Goal: Task Accomplishment & Management: Use online tool/utility

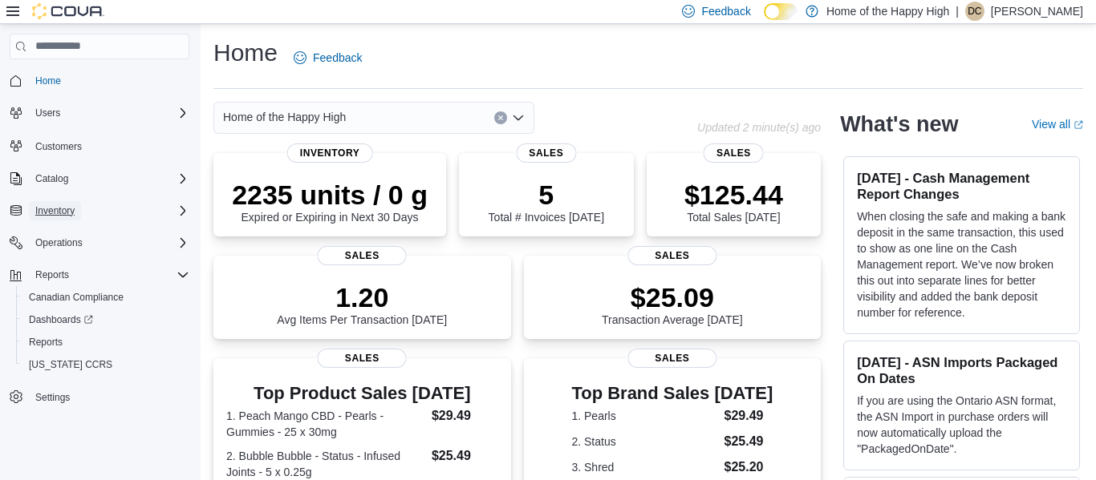
click at [67, 205] on span "Inventory" at bounding box center [54, 211] width 39 height 13
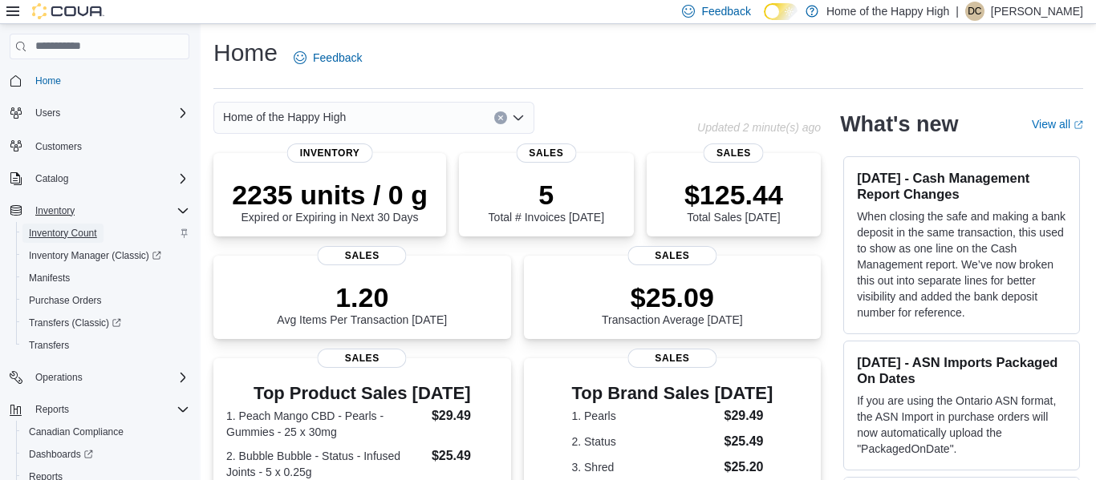
click at [83, 234] on span "Inventory Count" at bounding box center [63, 233] width 68 height 13
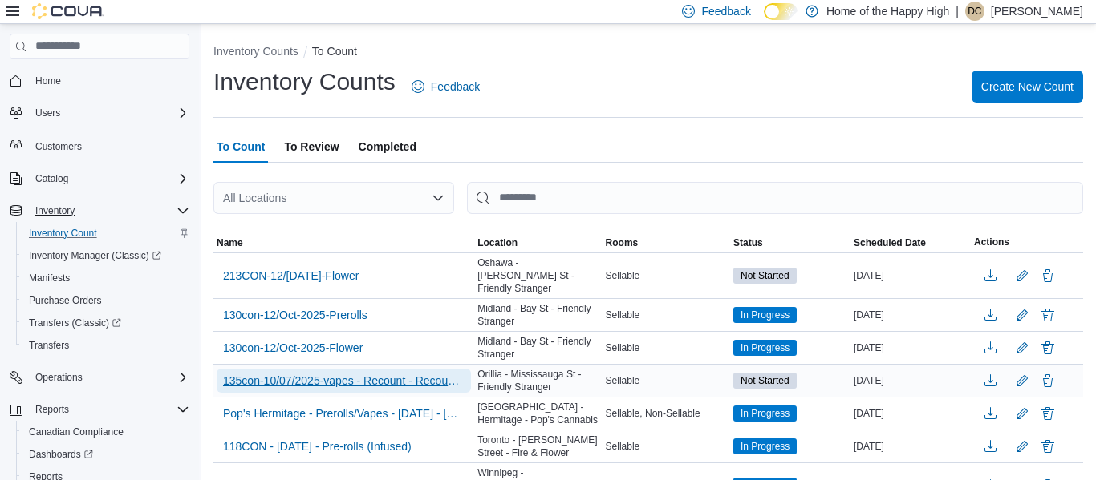
click at [308, 373] on span "135con-10/07/2025-vapes - Recount - Recount - Recount" at bounding box center [343, 381] width 241 height 16
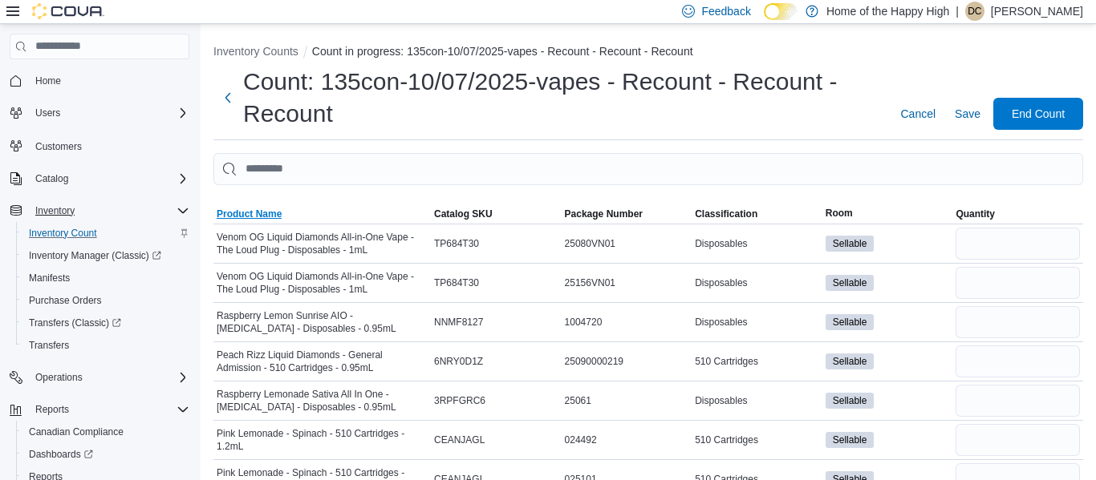
click at [268, 216] on span "Product Name" at bounding box center [249, 214] width 65 height 13
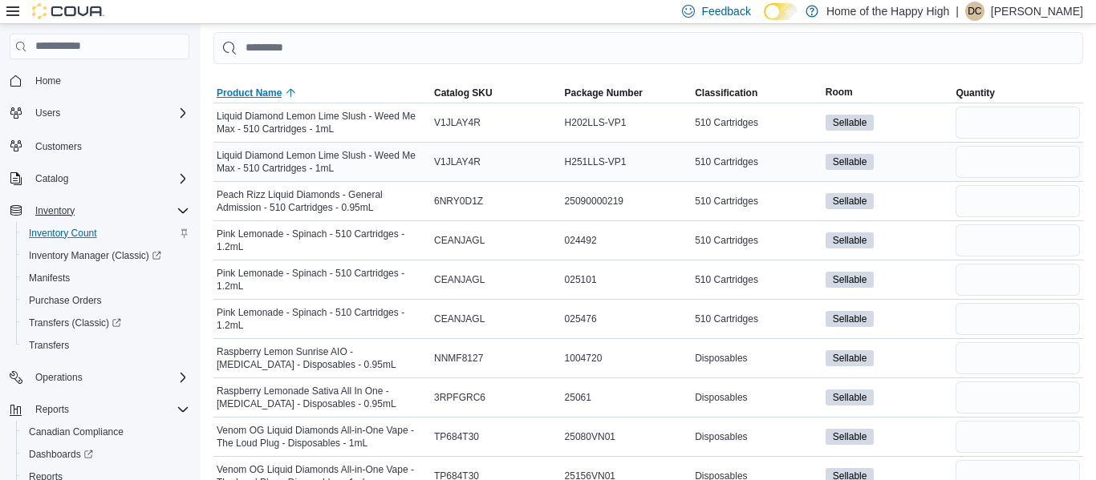
scroll to position [150, 0]
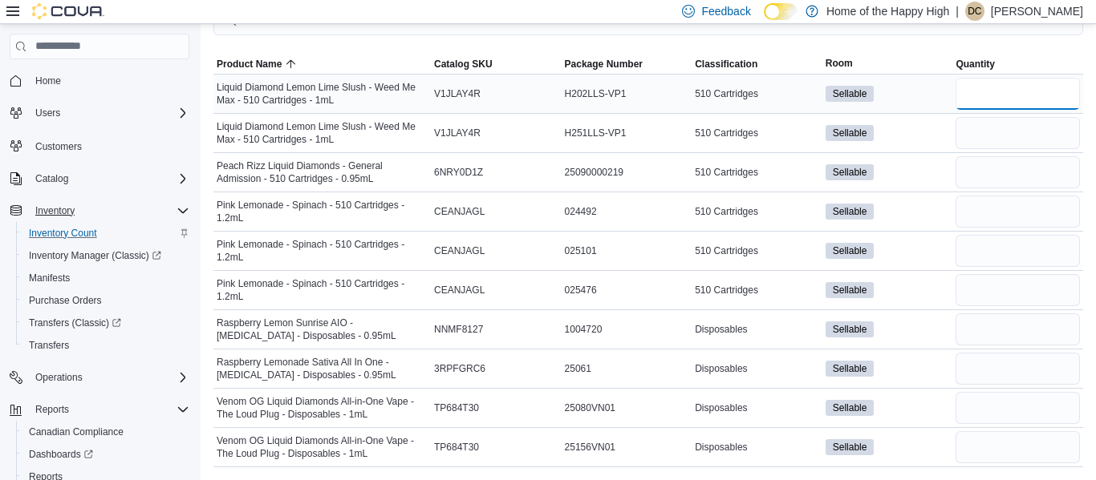
click at [1001, 88] on input "number" at bounding box center [1017, 94] width 124 height 32
type input "*"
type input "**"
type input "*"
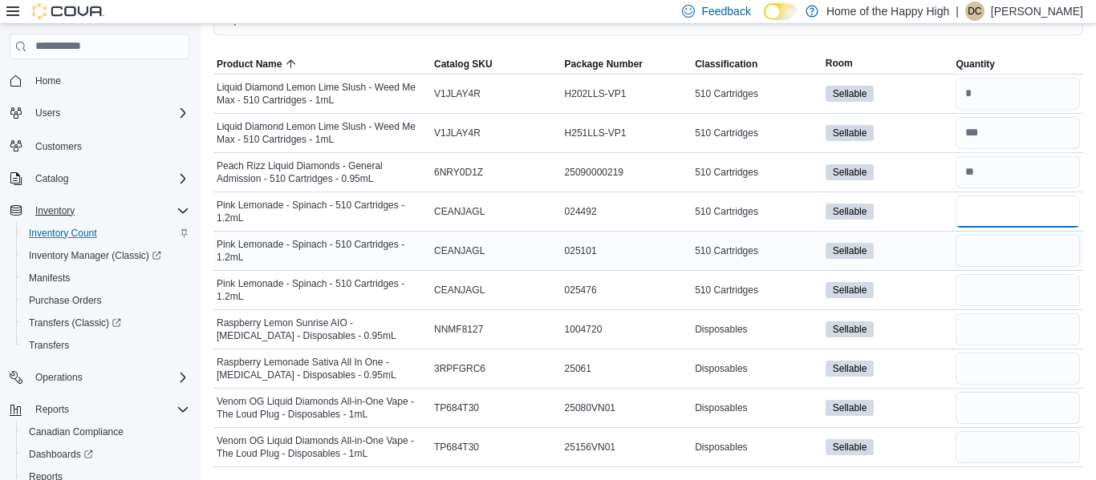
type input "*"
type input "**"
type input "*"
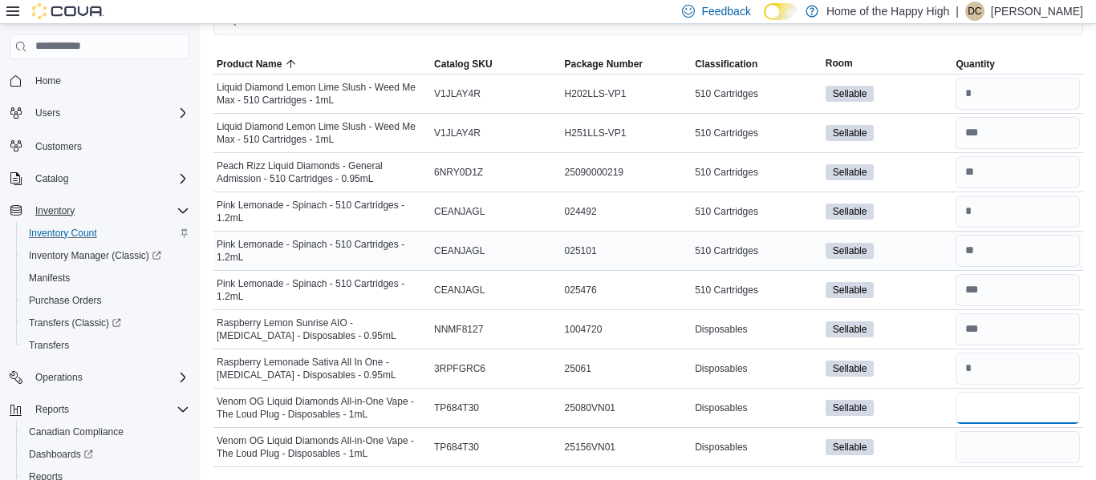
type input "*"
click at [999, 400] on input "number" at bounding box center [1017, 408] width 124 height 32
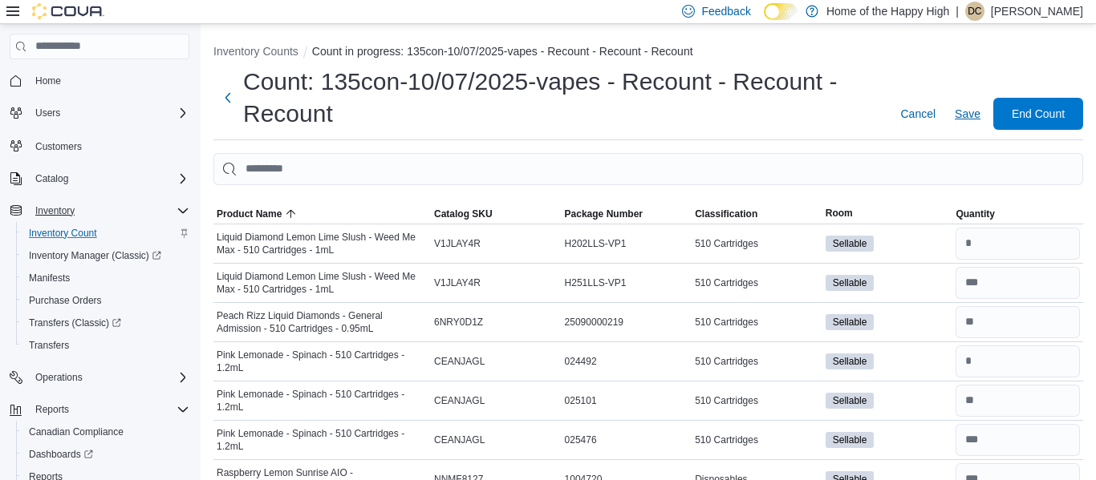
type input "*"
click at [968, 114] on span "Save" at bounding box center [967, 114] width 26 height 16
click at [996, 328] on input "number" at bounding box center [1017, 322] width 124 height 32
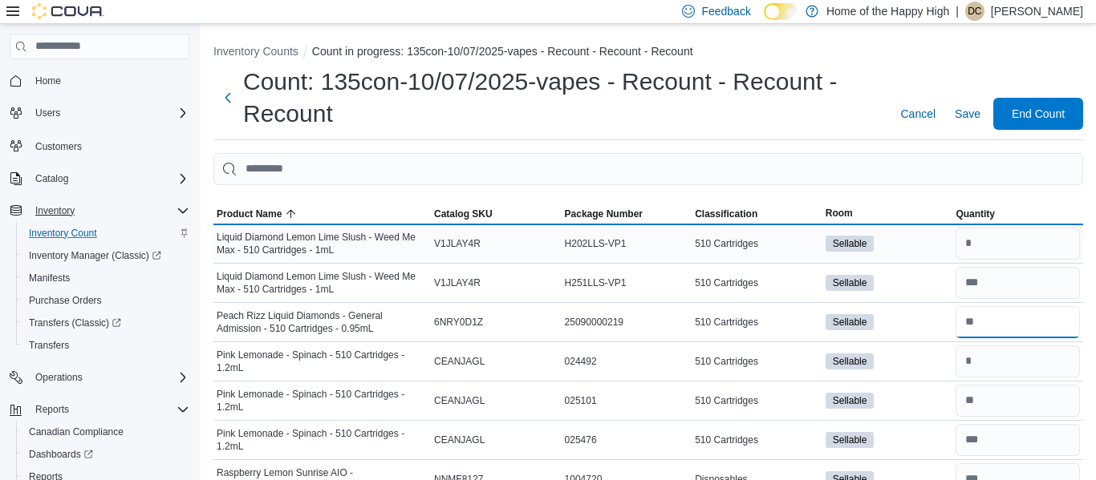
type input "*"
click at [992, 255] on input "number" at bounding box center [1017, 244] width 124 height 32
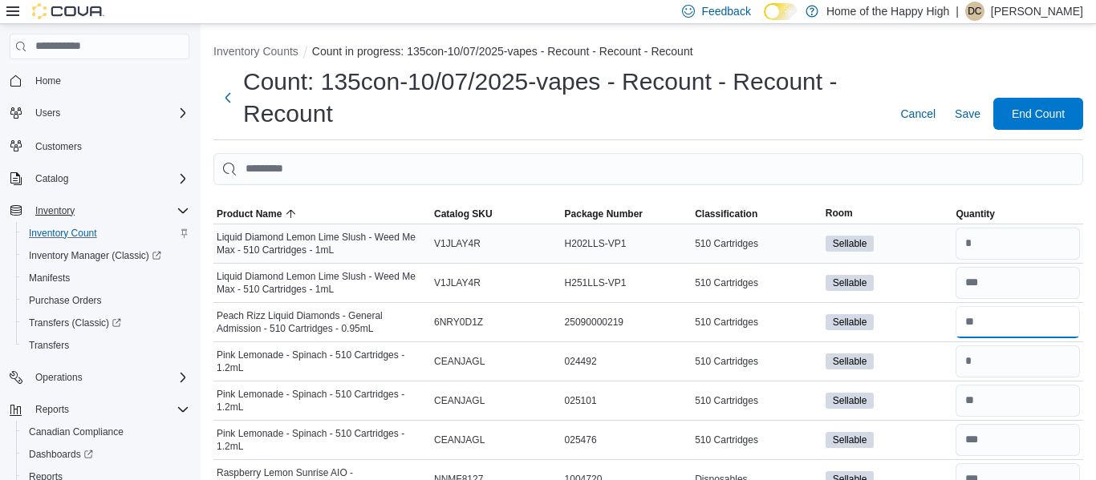
type input "*"
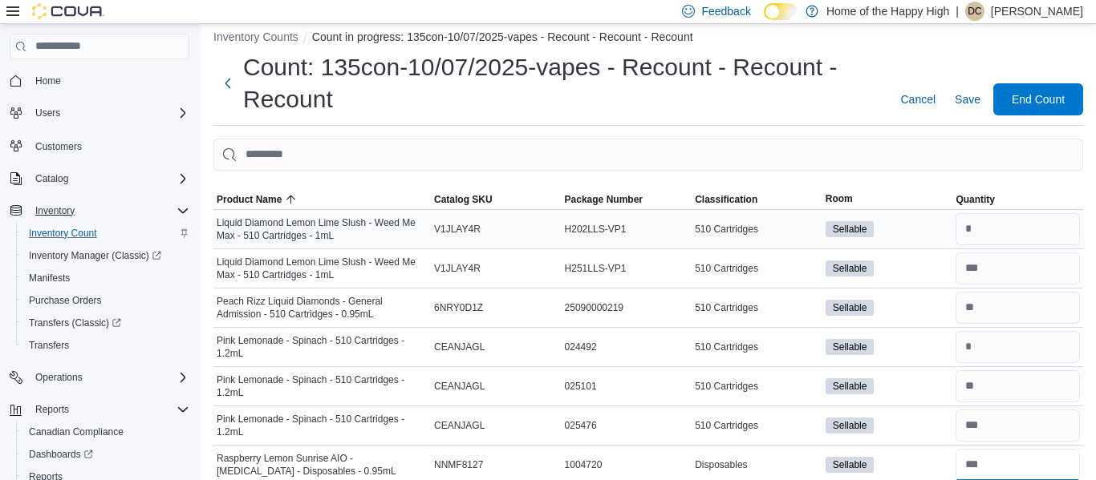
type input "**"
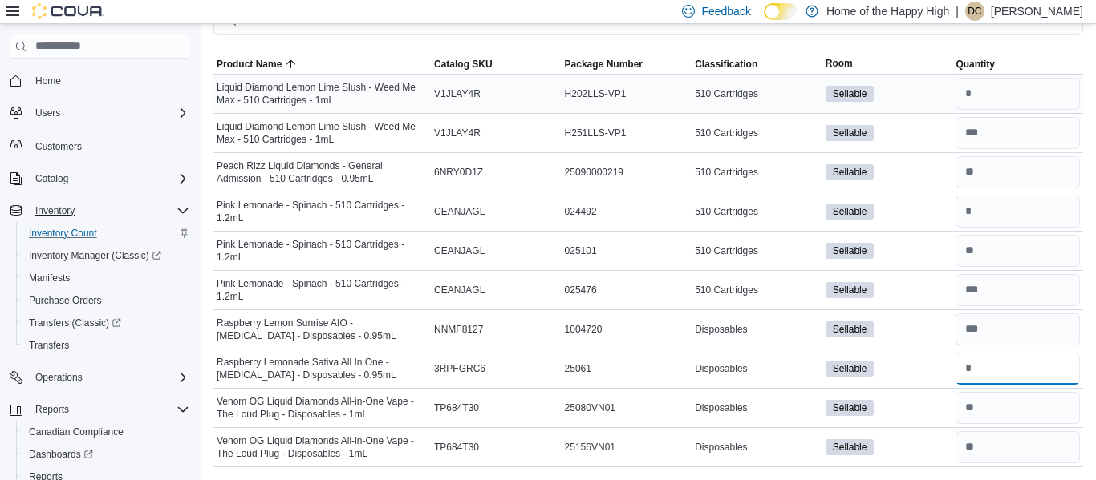
type input "*"
click at [1018, 162] on input "number" at bounding box center [1017, 172] width 124 height 32
type input "*"
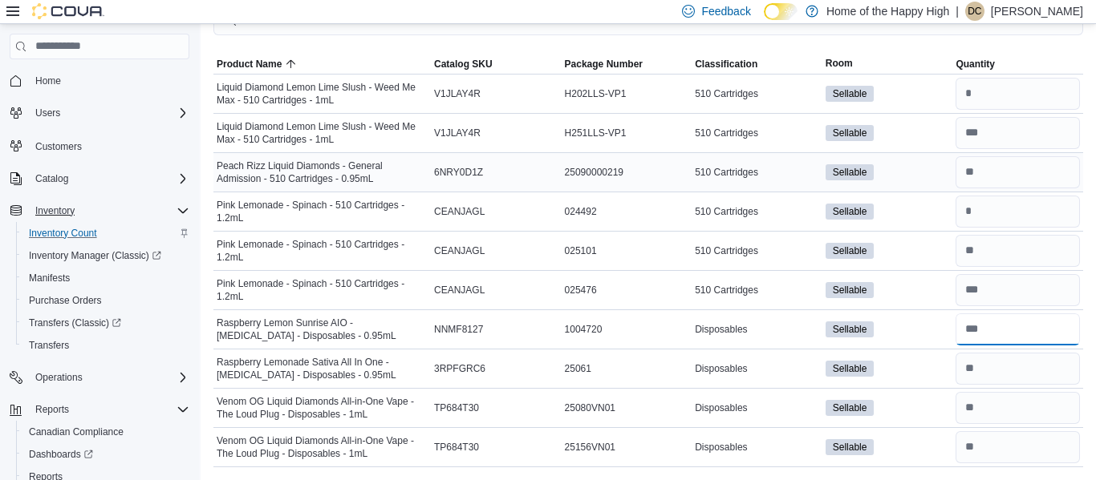
type input "**"
type input "*"
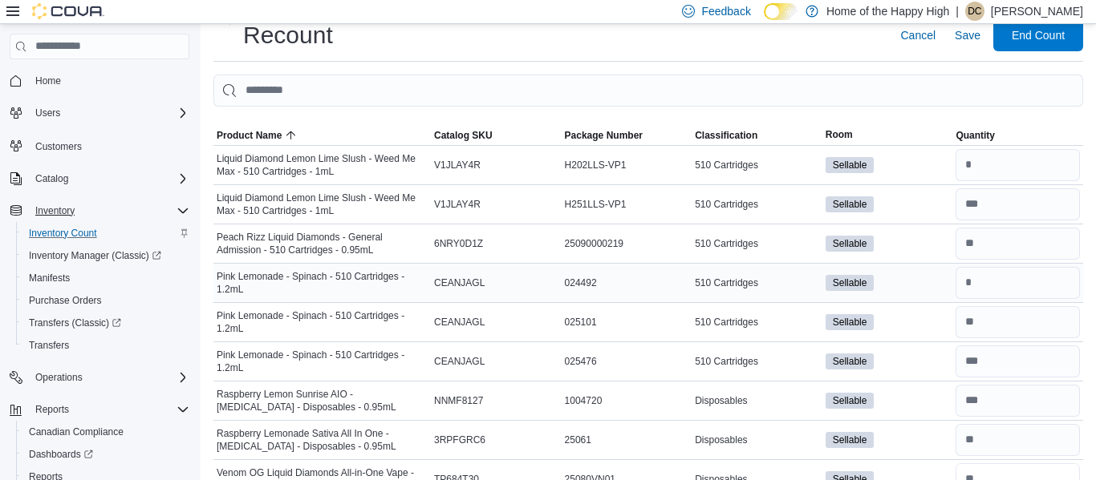
scroll to position [0, 0]
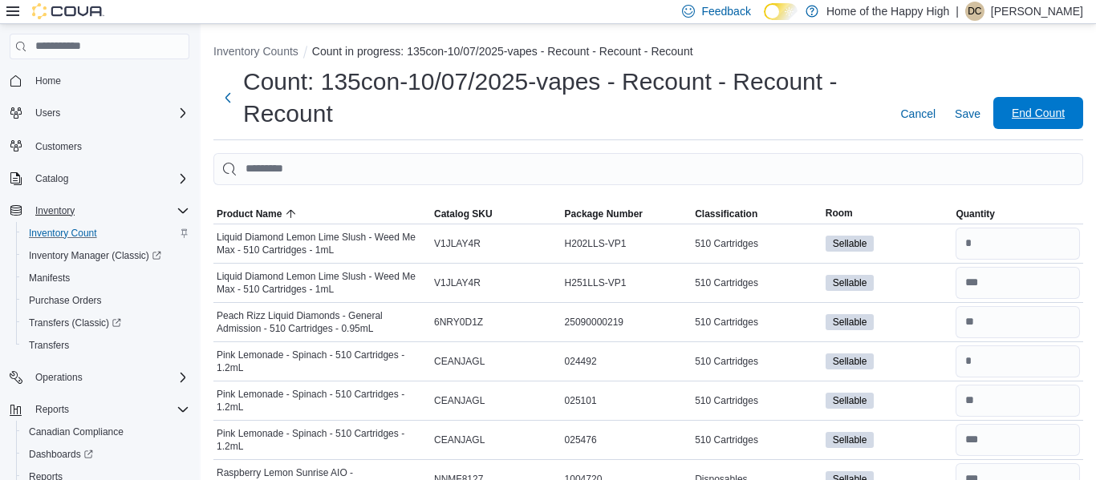
type input "*"
click at [1052, 109] on span "End Count" at bounding box center [1037, 113] width 53 height 16
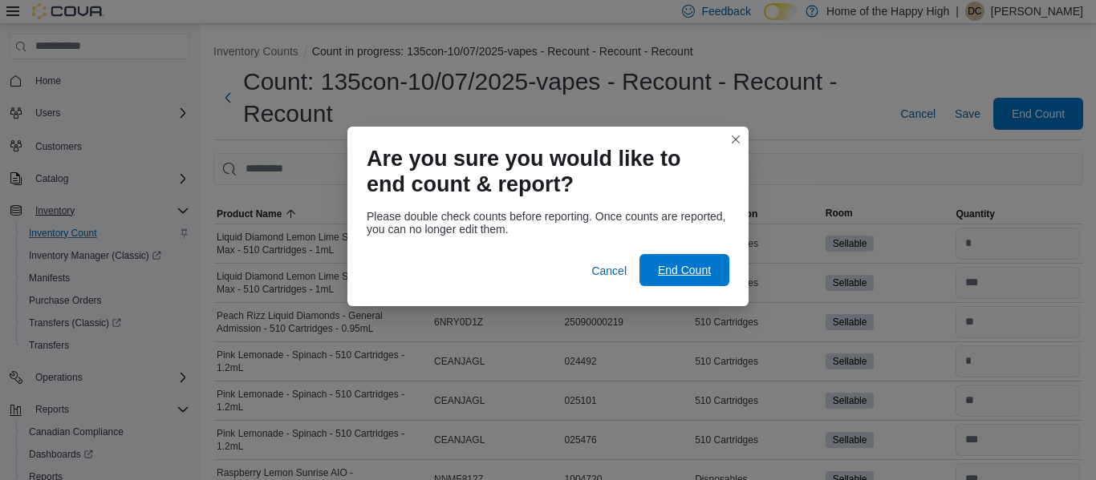
click at [667, 269] on span "End Count" at bounding box center [684, 270] width 53 height 16
